Goal: Use online tool/utility: Utilize a website feature to perform a specific function

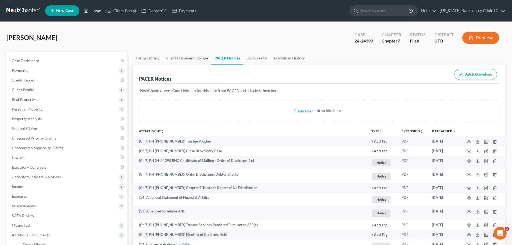
click at [93, 10] on link "Home" at bounding box center [92, 11] width 23 height 10
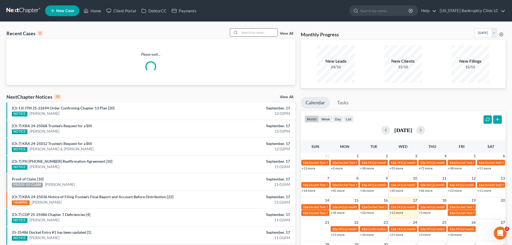
click at [244, 31] on input "search" at bounding box center [259, 32] width 38 height 8
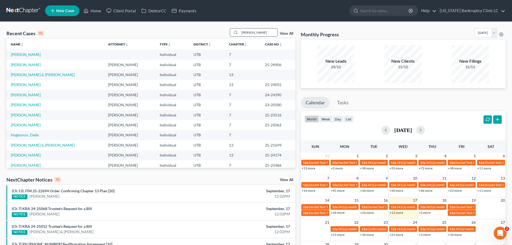
type input "[PERSON_NAME]"
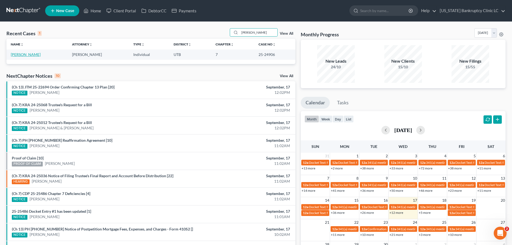
click at [17, 56] on link "[PERSON_NAME]" at bounding box center [26, 54] width 30 height 5
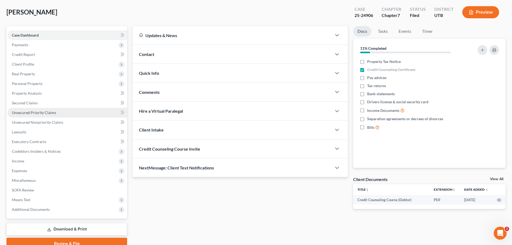
scroll to position [51, 0]
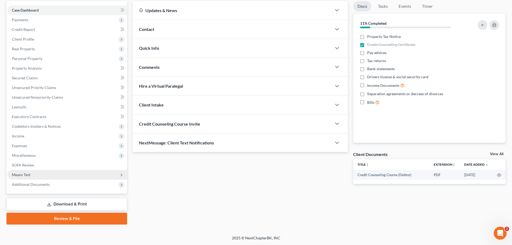
click at [44, 173] on span "Means Test" at bounding box center [68, 175] width 120 height 10
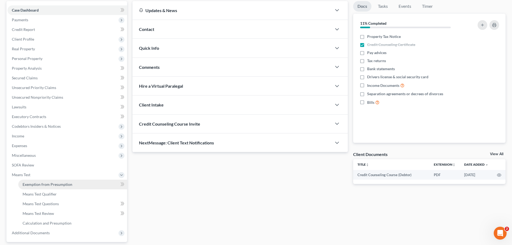
click at [40, 185] on span "Exemption from Presumption" at bounding box center [48, 184] width 50 height 5
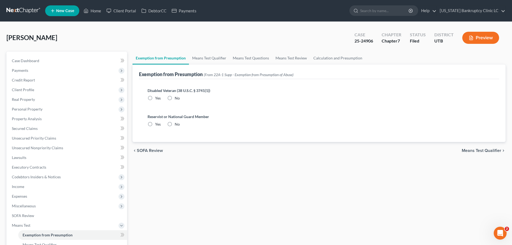
click at [472, 152] on span "Means Test Qualifier" at bounding box center [482, 150] width 40 height 4
